Goal: Information Seeking & Learning: Find specific fact

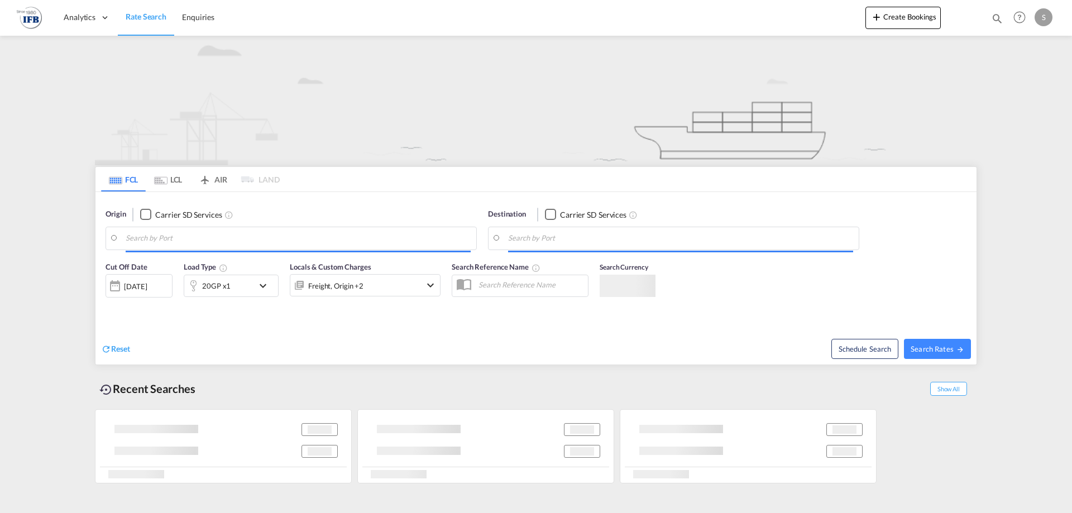
type input "Nanshan, CNNSH"
type input "[GEOGRAPHIC_DATA], [GEOGRAPHIC_DATA]"
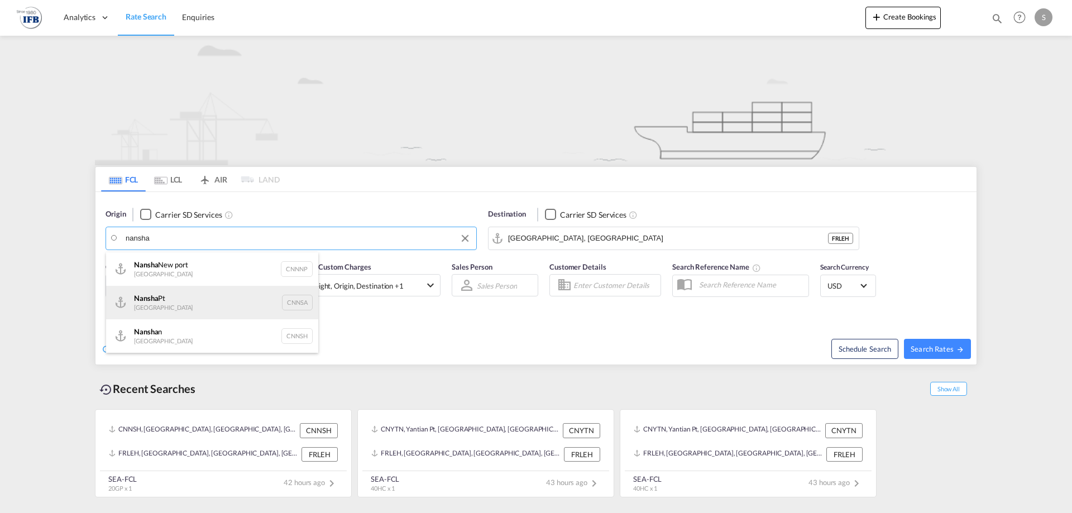
click at [184, 301] on div "Nansha Pt China CNNSA" at bounding box center [212, 302] width 212 height 33
type input "Nansha Pt, CNNSA"
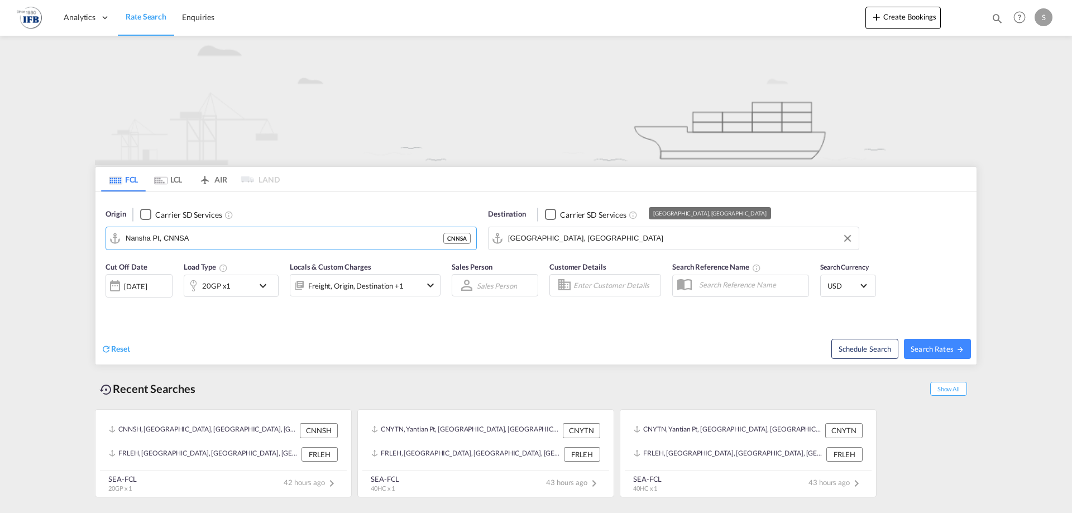
click at [606, 234] on input "[GEOGRAPHIC_DATA], [GEOGRAPHIC_DATA]" at bounding box center [680, 238] width 345 height 17
click at [164, 286] on div "[DATE]" at bounding box center [138, 285] width 67 height 23
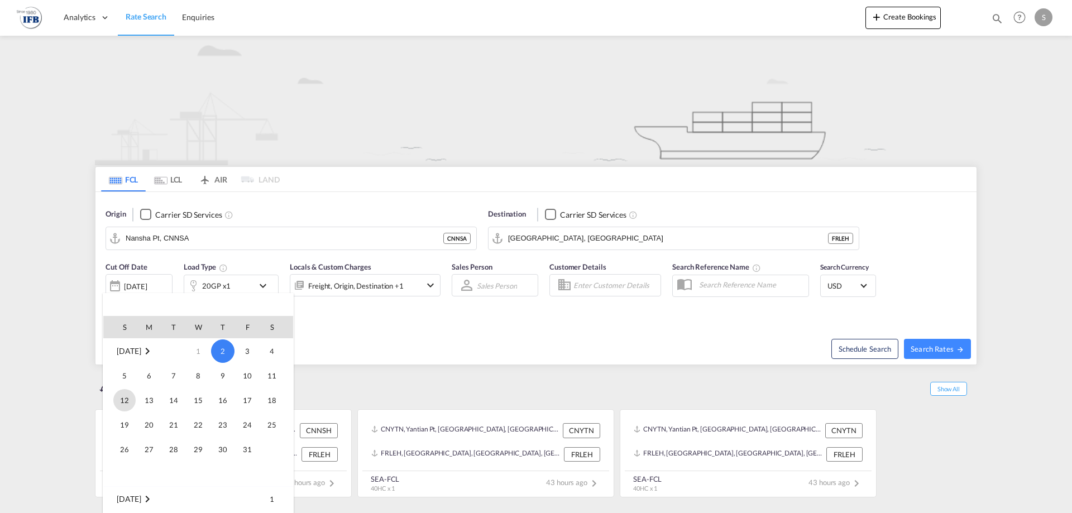
click at [128, 395] on span "12" at bounding box center [124, 400] width 22 height 22
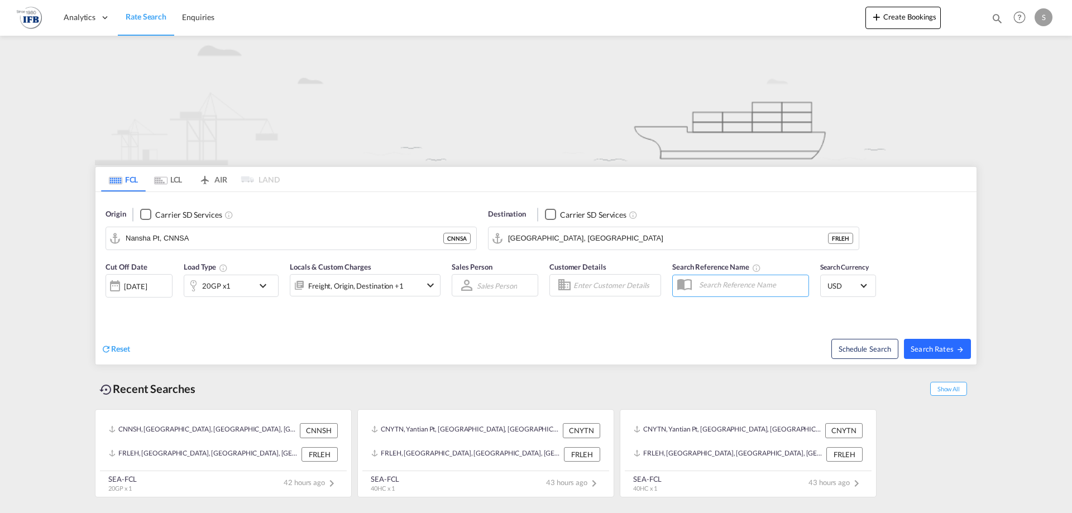
click at [962, 345] on span "Search Rates" at bounding box center [937, 348] width 54 height 9
type input "CNNSA to FRLEH / [DATE]"
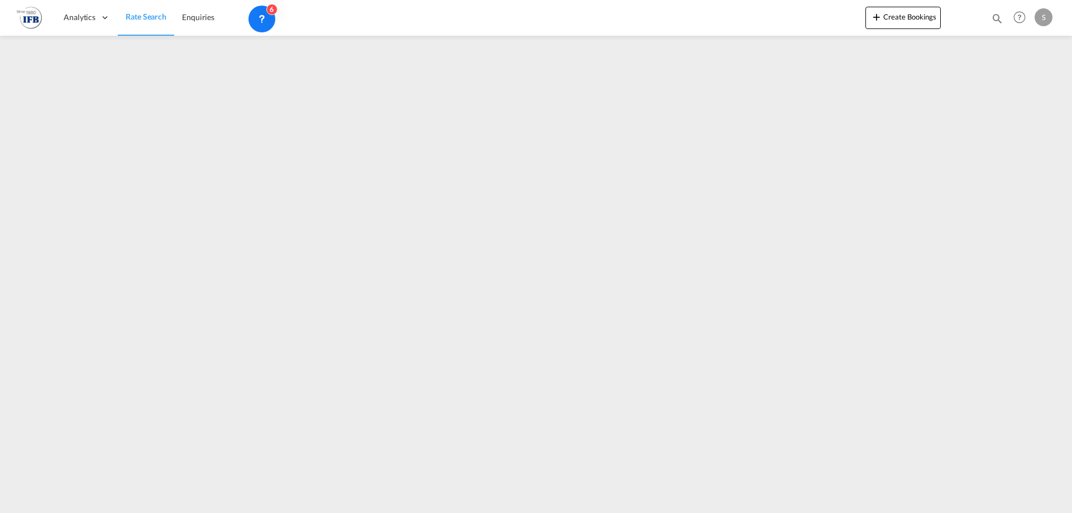
click at [573, 264] on iframe at bounding box center [536, 270] width 1072 height 469
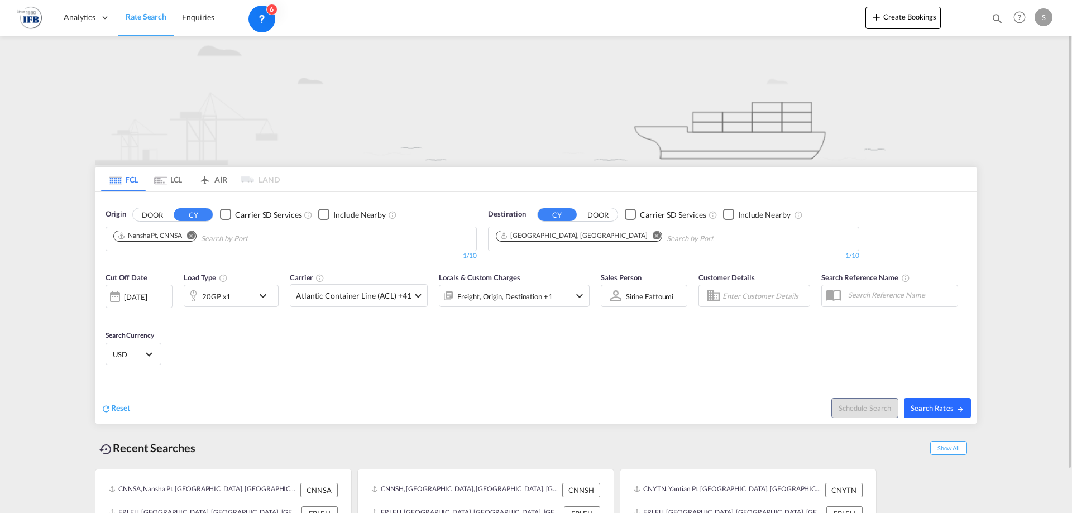
click at [925, 404] on span "Search Rates" at bounding box center [937, 408] width 54 height 9
type input "CNNSA to FRLEH / [DATE]"
